Goal: Task Accomplishment & Management: Complete application form

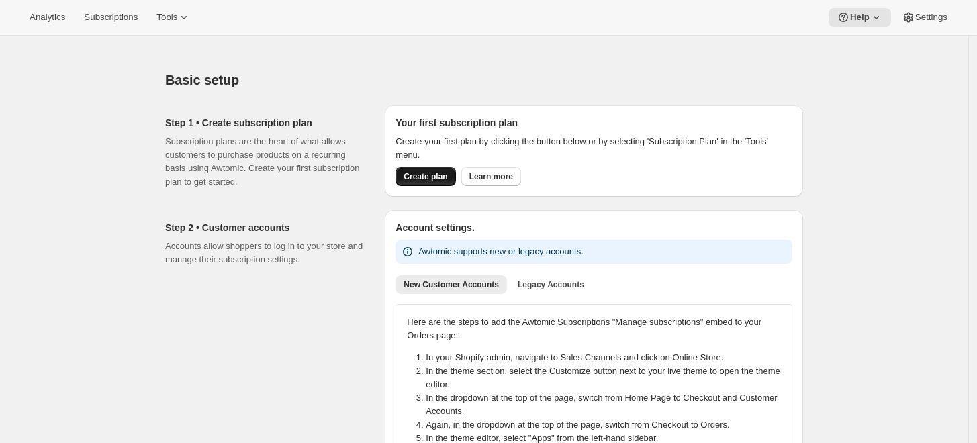
click at [428, 168] on button "Create plan" at bounding box center [426, 176] width 60 height 19
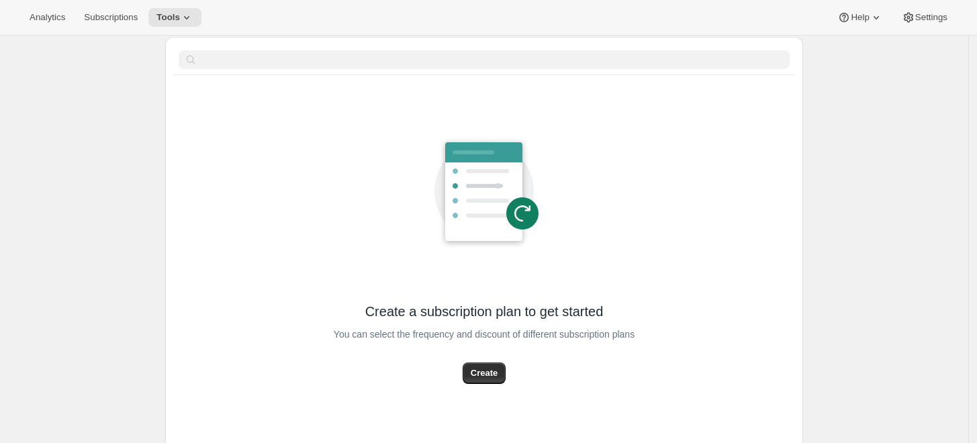
scroll to position [75, 0]
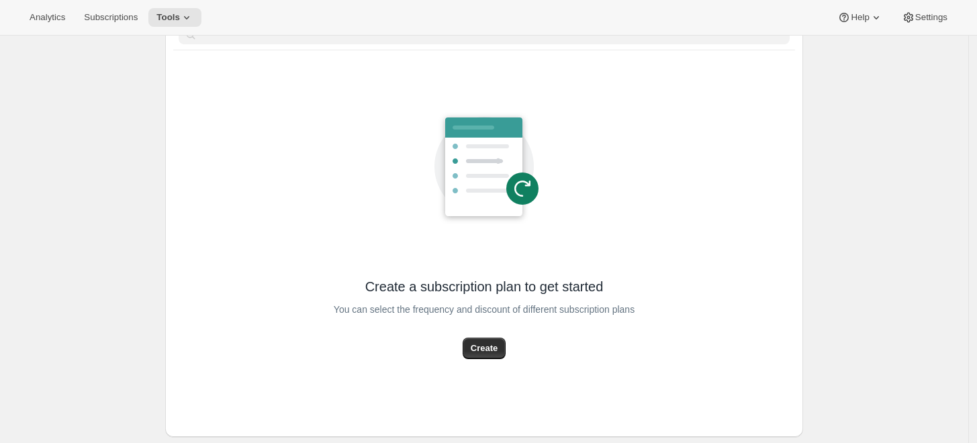
click at [484, 335] on div "You can select the frequency and discount of different subscription plans" at bounding box center [484, 317] width 301 height 42
click at [494, 343] on span "Create" at bounding box center [484, 348] width 27 height 13
select select "WEEK"
select select "MONTH"
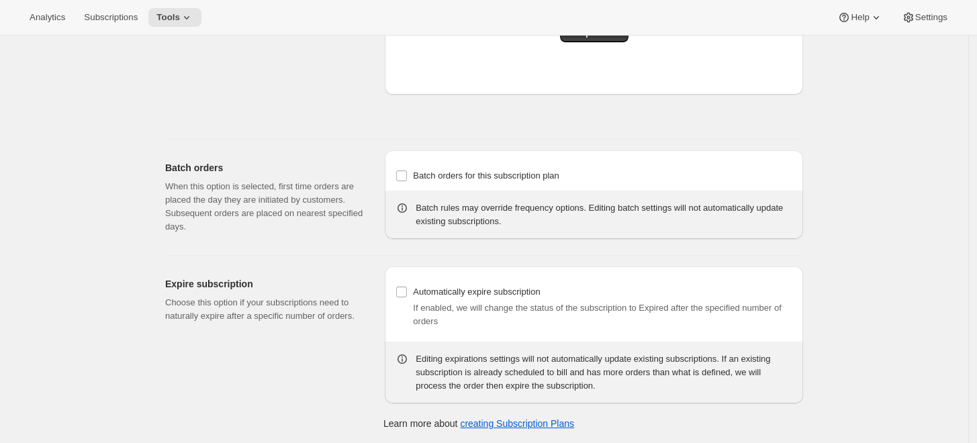
scroll to position [1089, 0]
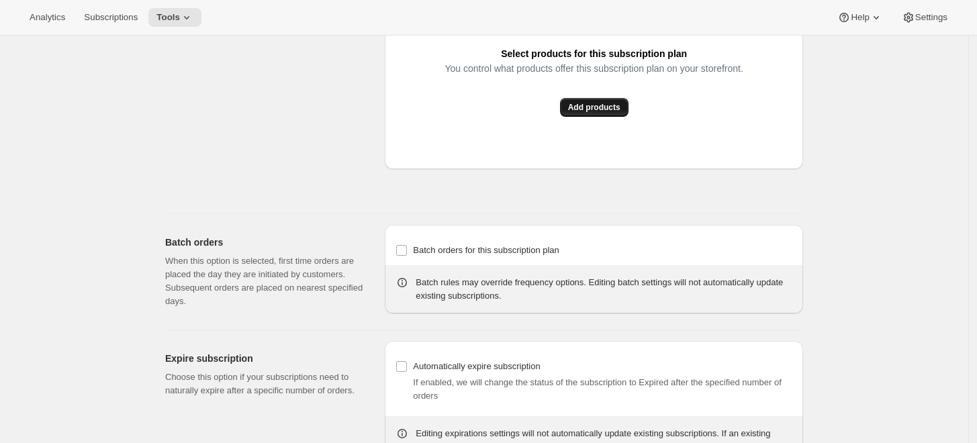
drag, startPoint x: 600, startPoint y: 121, endPoint x: 605, endPoint y: 106, distance: 15.7
click at [602, 116] on div "Select products for this subscription plan You control what products offer this…" at bounding box center [594, 41] width 418 height 257
click at [605, 106] on span "Add products" at bounding box center [594, 107] width 52 height 11
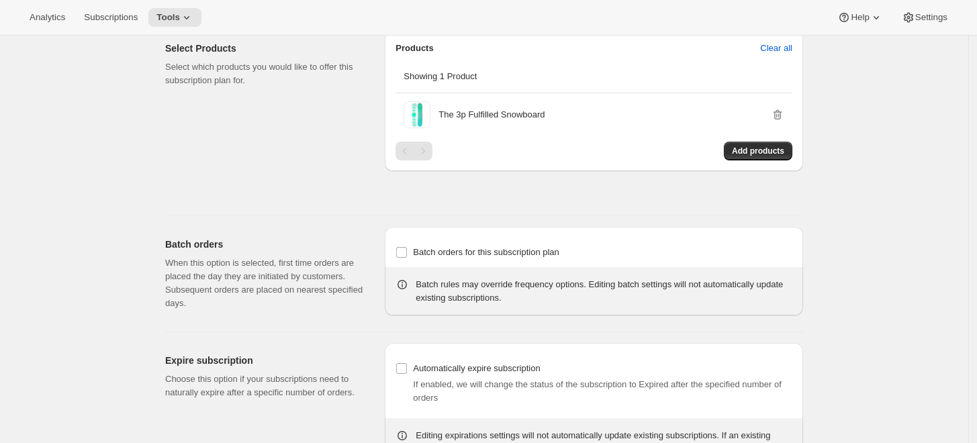
scroll to position [83, 0]
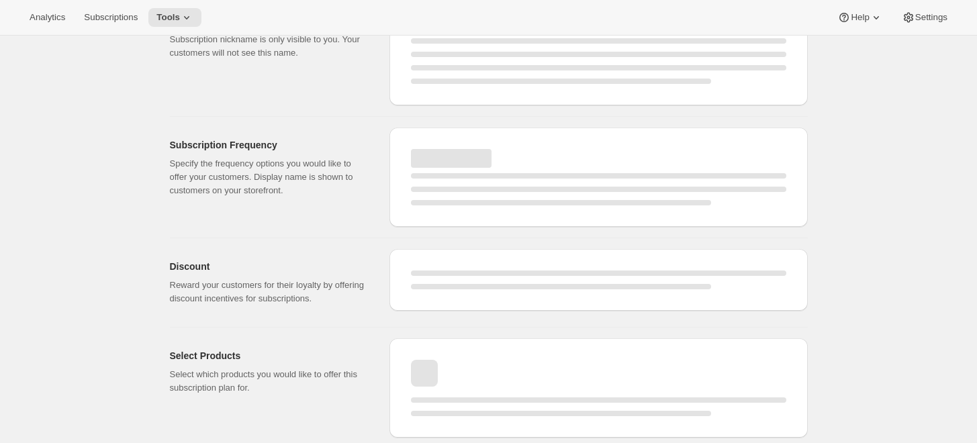
select select "WEEK"
select select "MONTH"
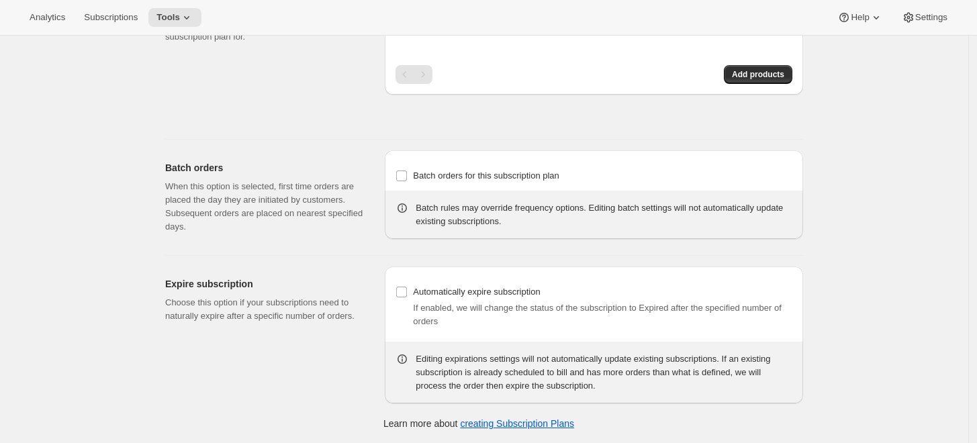
scroll to position [938, 0]
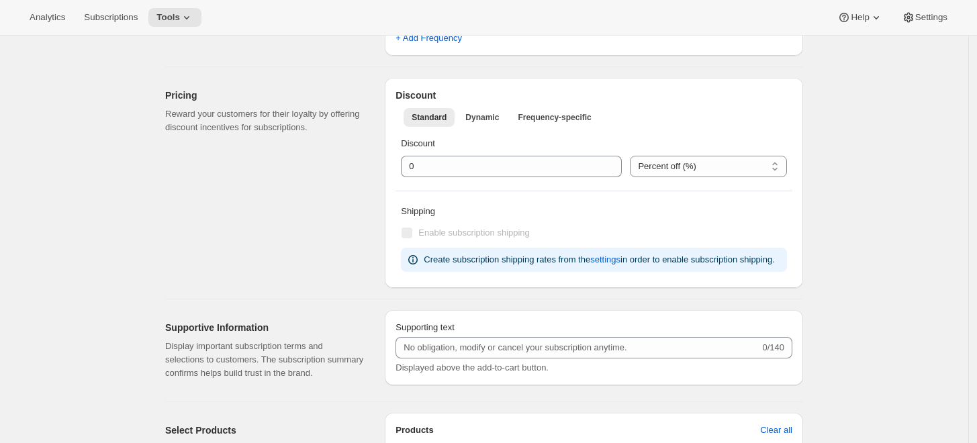
scroll to position [821, 0]
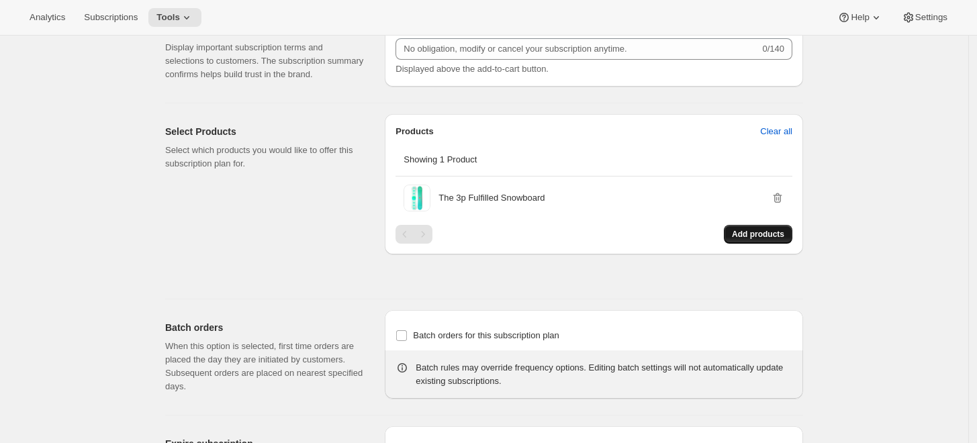
click at [756, 231] on span "Add products" at bounding box center [758, 234] width 52 height 11
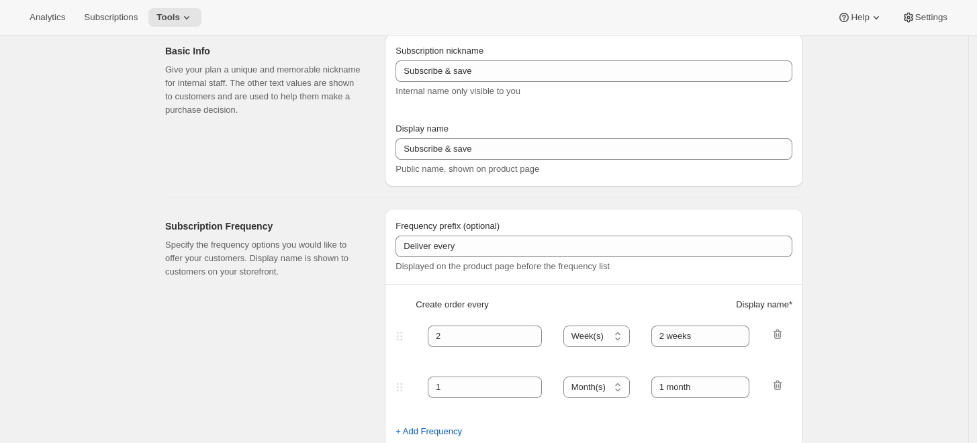
scroll to position [0, 0]
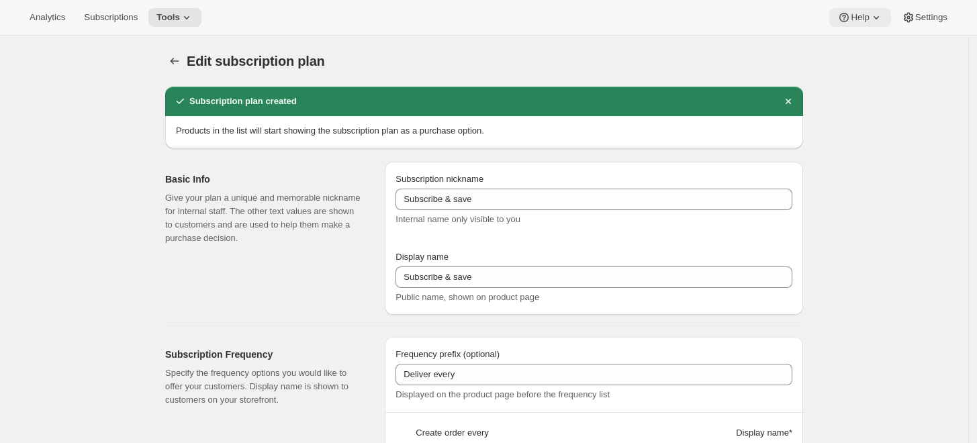
click at [860, 23] on span "Help" at bounding box center [860, 17] width 18 height 11
click at [856, 40] on span "Setup guide" at bounding box center [861, 45] width 46 height 10
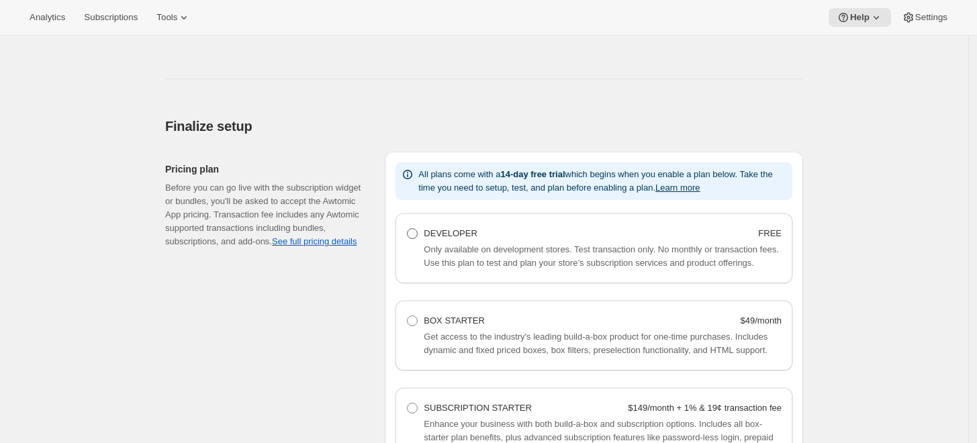
click at [418, 241] on label "DEVELOPER FREE" at bounding box center [593, 233] width 375 height 19
click at [408, 229] on Developer "DEVELOPER FREE" at bounding box center [407, 228] width 1 height 1
radio Developer "true"
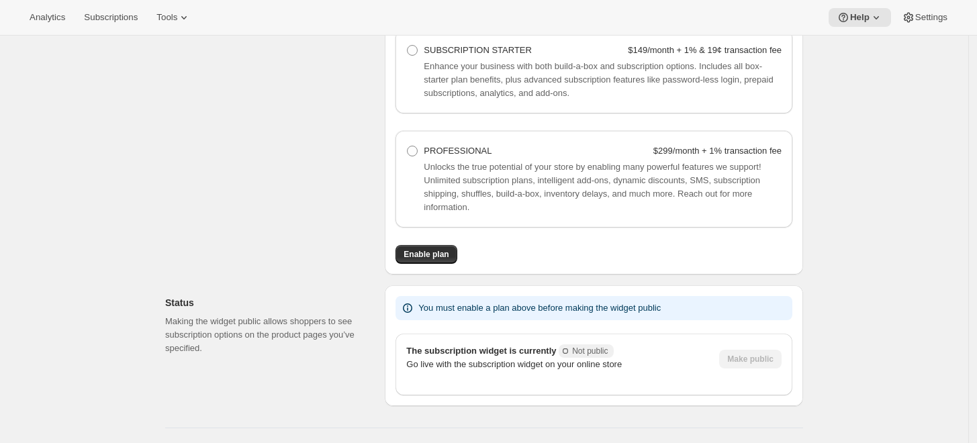
scroll to position [1140, 0]
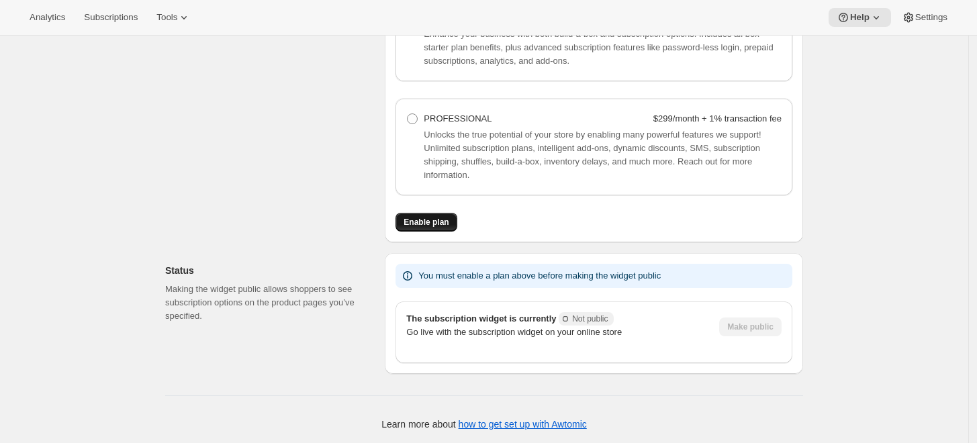
click at [441, 227] on button "Enable plan" at bounding box center [426, 222] width 61 height 19
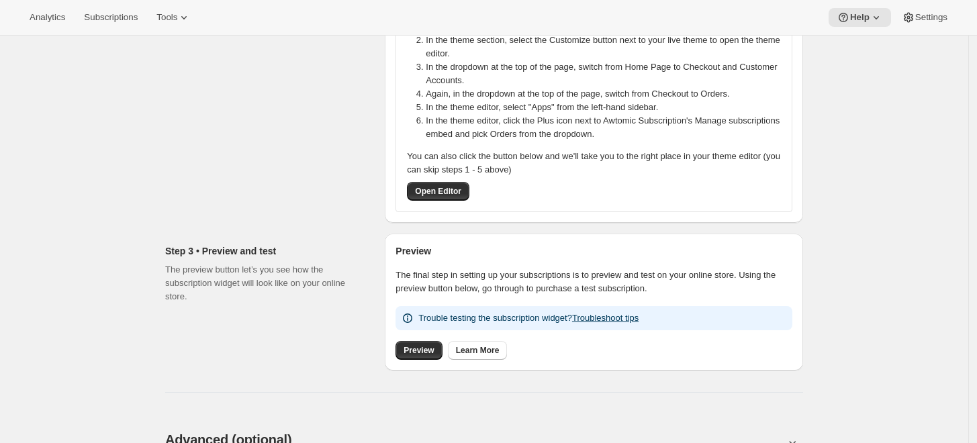
scroll to position [596, 0]
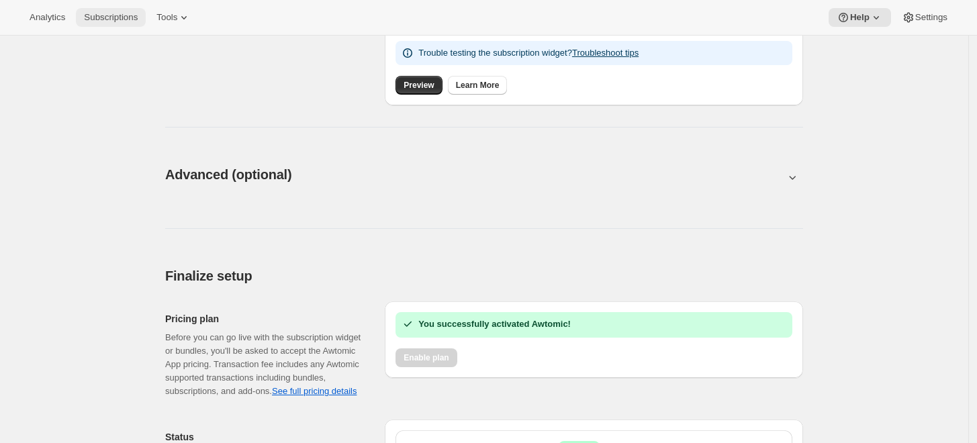
click at [102, 10] on button "Subscriptions" at bounding box center [111, 17] width 70 height 19
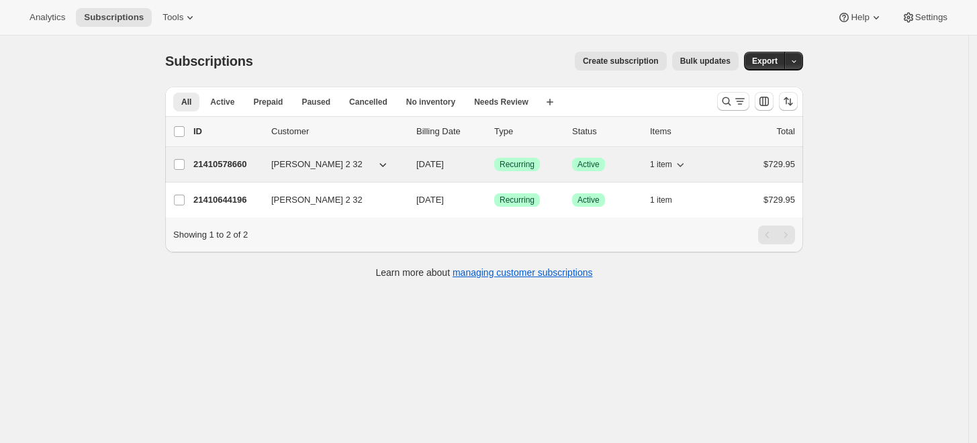
click at [216, 173] on div "21410578660 alex bui 2 32 10/10/2025 Success Recurring Success Active 1 item $7…" at bounding box center [494, 164] width 602 height 19
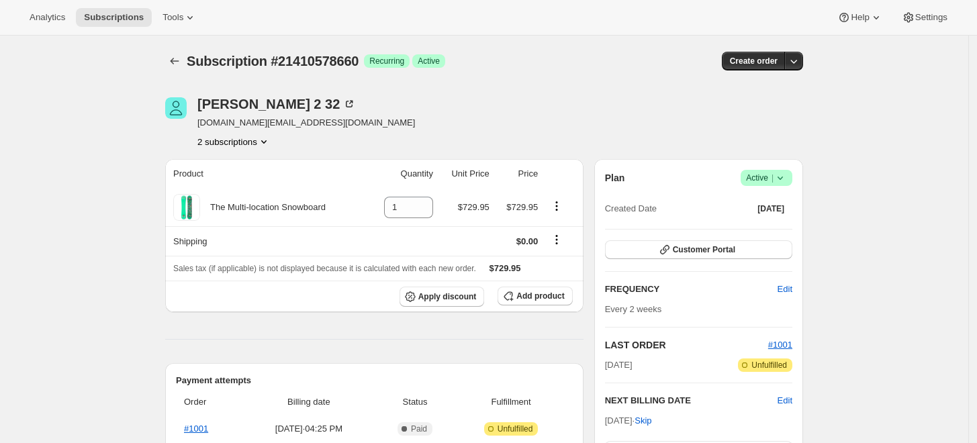
click at [527, 41] on div "Subscription #21410578660. This page is ready Subscription #21410578660 Success…" at bounding box center [484, 61] width 638 height 51
click at [177, 66] on icon "Subscriptions" at bounding box center [174, 60] width 13 height 13
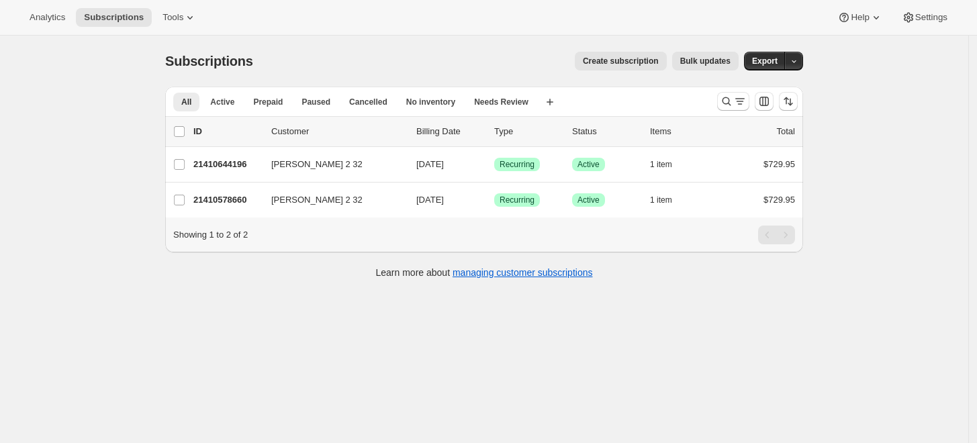
click at [82, 163] on div "Subscriptions. This page is ready Subscriptions Create subscription Bulk update…" at bounding box center [484, 257] width 969 height 443
